Goal: Task Accomplishment & Management: Use online tool/utility

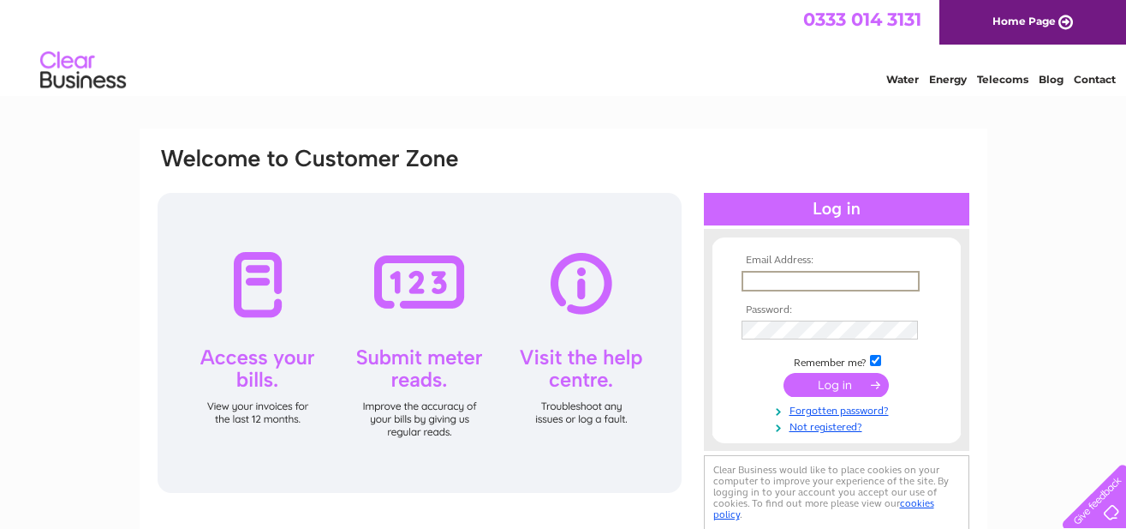
type input "info@achinteefarm.com"
click at [832, 386] on input "submit" at bounding box center [836, 385] width 105 height 24
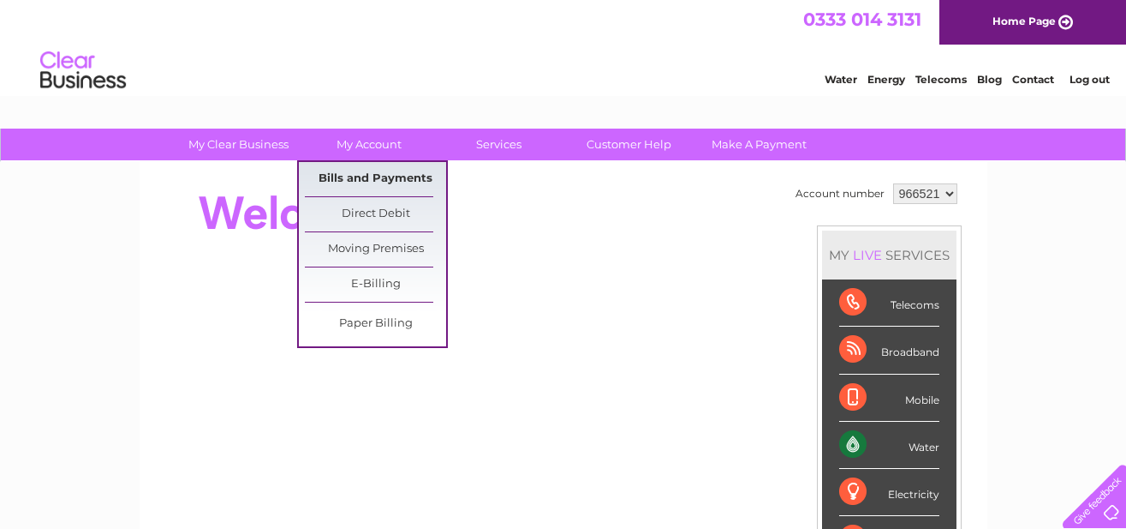
click at [402, 176] on link "Bills and Payments" at bounding box center [375, 179] width 141 height 34
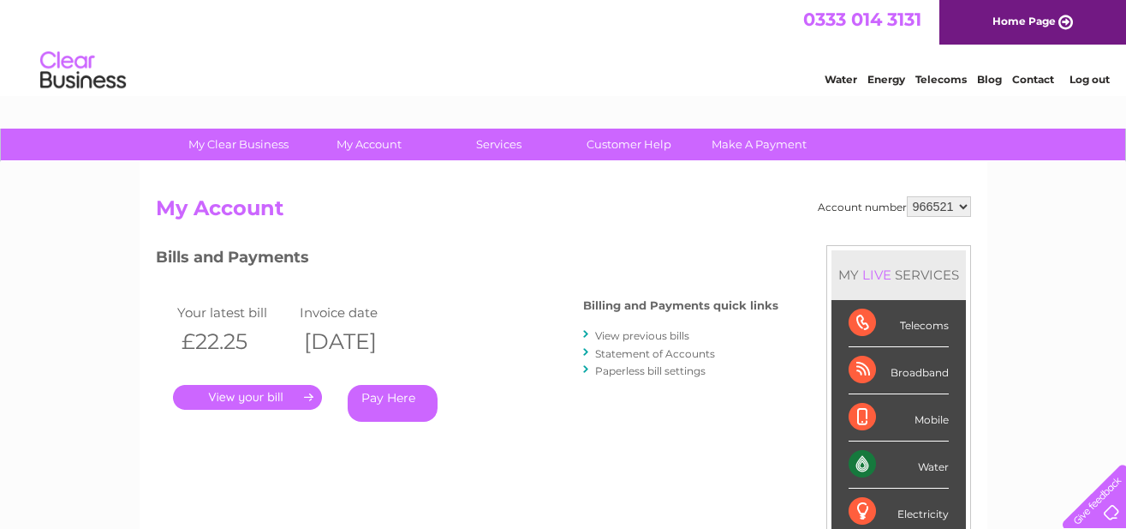
click at [311, 394] on link "." at bounding box center [247, 397] width 149 height 25
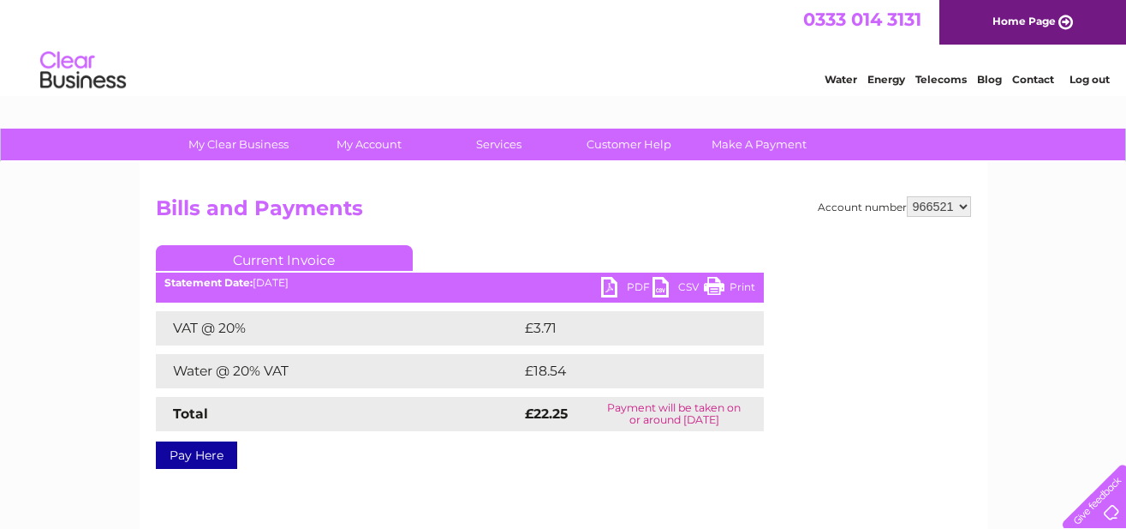
click at [740, 287] on link "Print" at bounding box center [729, 289] width 51 height 25
